Goal: Check status

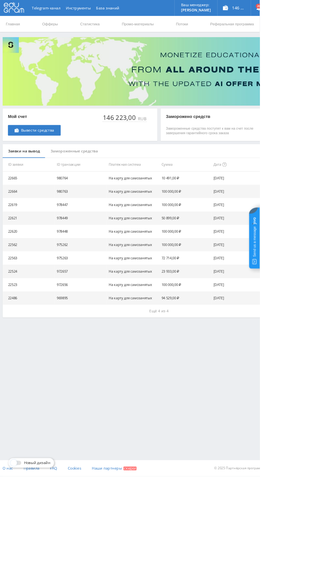
click at [100, 27] on link "Статистика" at bounding box center [109, 28] width 25 height 19
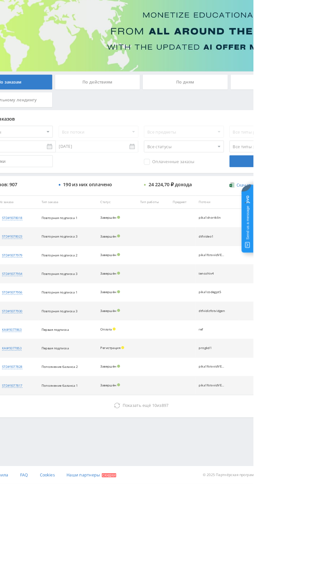
click at [228, 139] on div "По дням" at bounding box center [244, 141] width 94 height 16
click at [0, 0] on input "По дням" at bounding box center [0, 0] width 0 height 0
